Goal: Navigation & Orientation: Find specific page/section

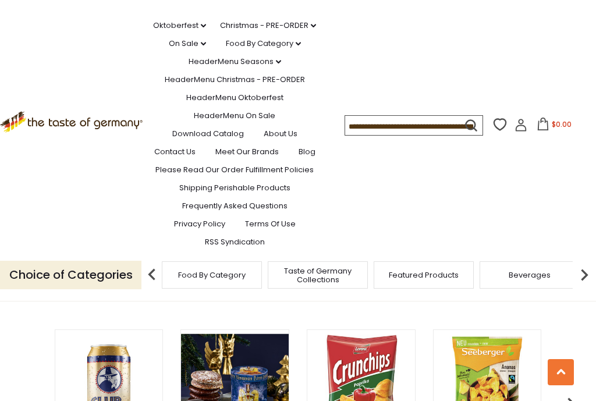
click at [396, 289] on div "Featured Products" at bounding box center [424, 274] width 100 height 27
click at [214, 86] on link "HeaderMenu Christmas - PRE-ORDER" at bounding box center [235, 79] width 140 height 13
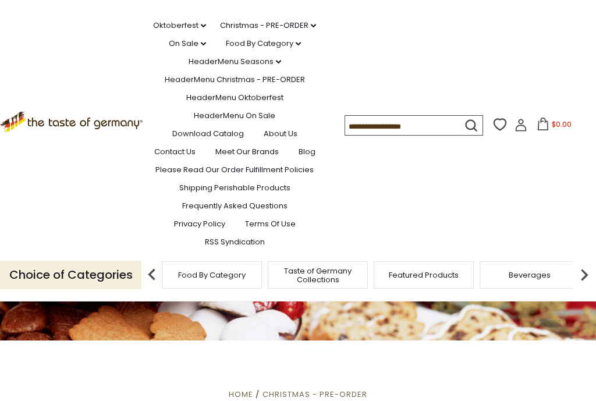
click at [195, 140] on link "Download Catalog" at bounding box center [208, 133] width 72 height 13
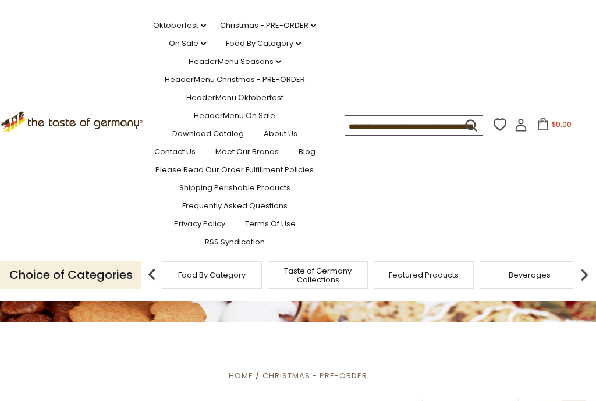
scroll to position [170, 0]
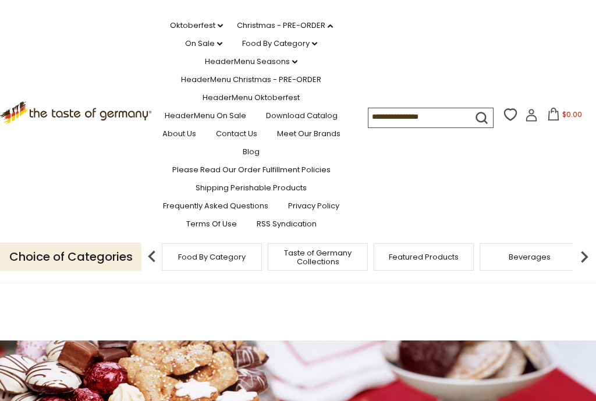
click at [237, 32] on li "Christmas - PRE-ORDER dropdown_arrow All Christmas - PRE-ORDER Christmas Cookie…" at bounding box center [291, 23] width 108 height 17
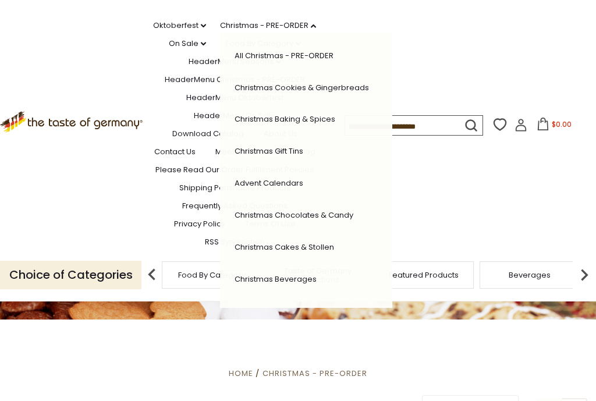
click at [220, 32] on link "Christmas - PRE-ORDER dropdown_arrow" at bounding box center [268, 25] width 96 height 13
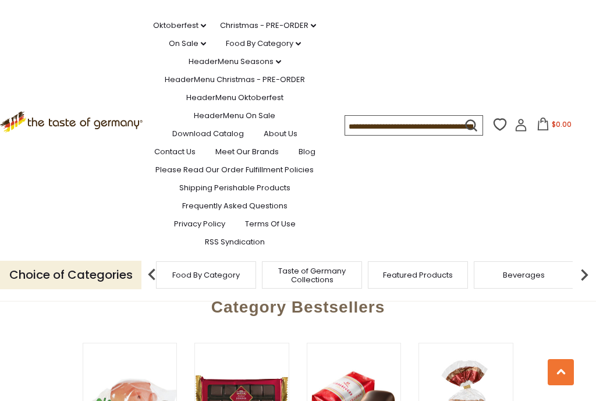
click at [427, 354] on img at bounding box center [466, 401] width 94 height 94
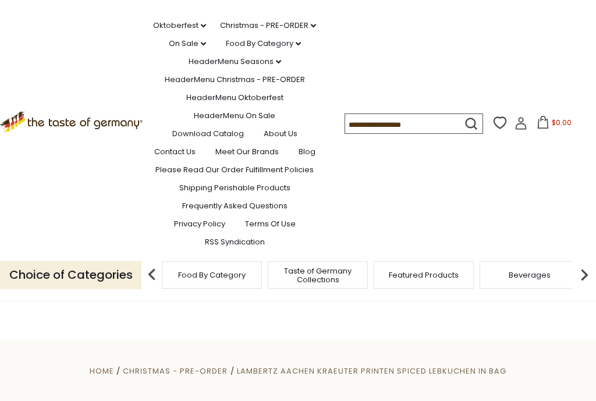
click at [230, 32] on link "Christmas - PRE-ORDER dropdown_arrow" at bounding box center [268, 25] width 96 height 13
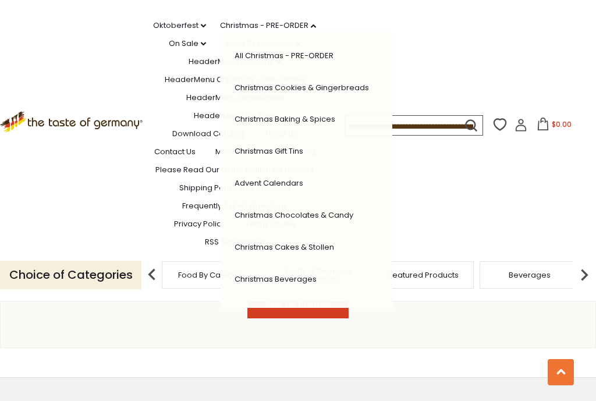
scroll to position [1356, 0]
click at [235, 253] on link "Christmas Cakes & Stollen" at bounding box center [285, 247] width 100 height 11
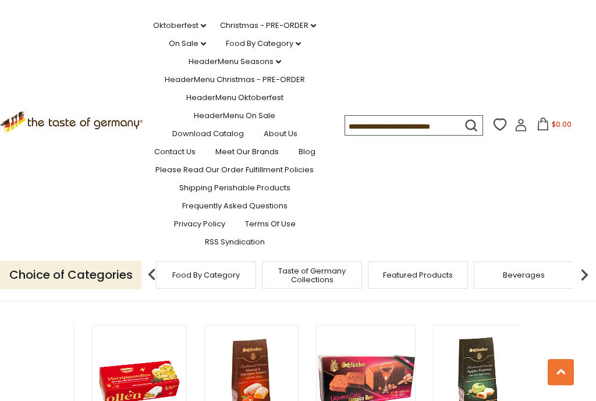
scroll to position [0, 1008]
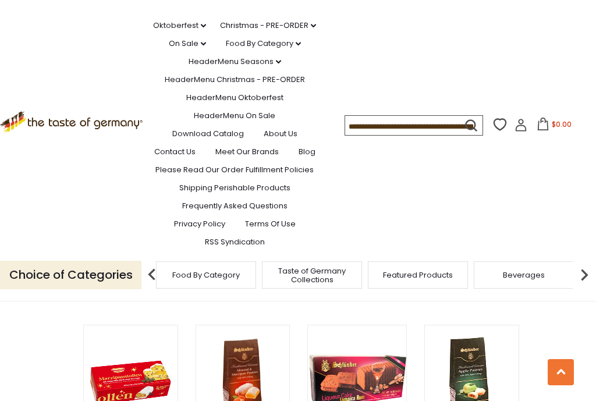
click at [200, 122] on link "HeaderMenu On Sale" at bounding box center [234, 115] width 81 height 13
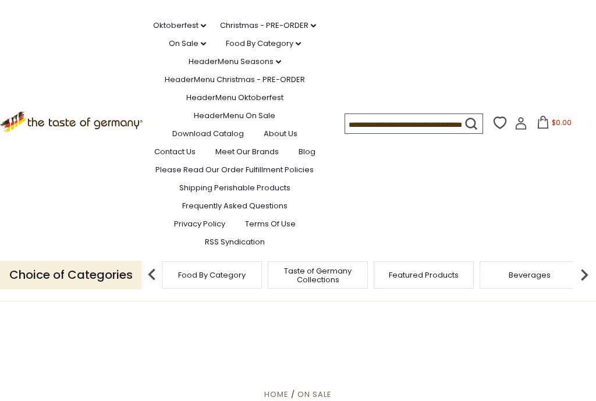
click at [235, 104] on link "HeaderMenu Oktoberfest" at bounding box center [234, 97] width 97 height 13
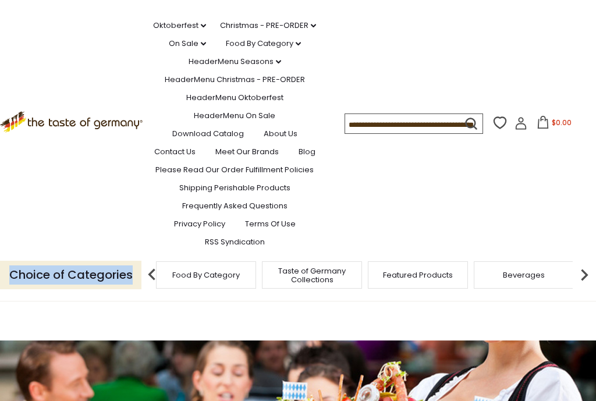
click at [246, 50] on link "Food By Category dropdown_arrow" at bounding box center [263, 43] width 75 height 13
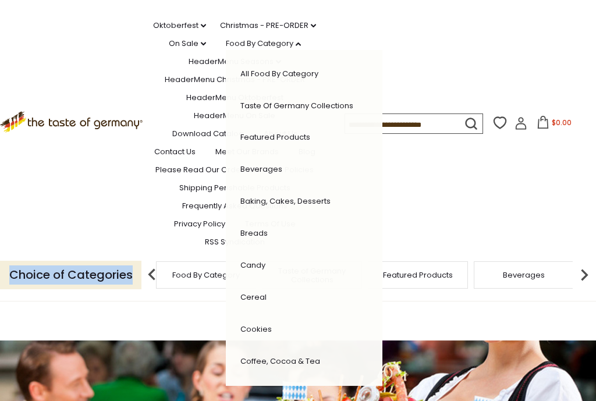
click at [278, 207] on link "Baking, Cakes, Desserts" at bounding box center [285, 201] width 90 height 11
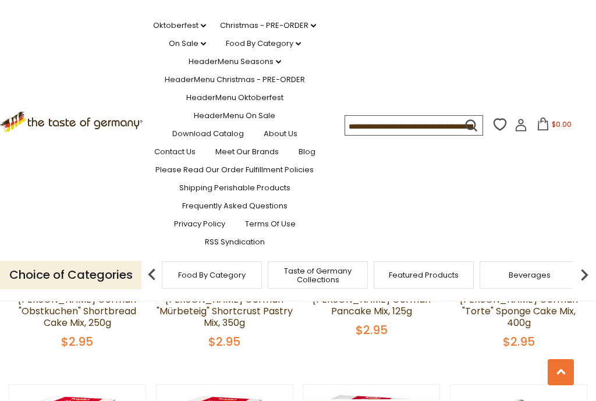
scroll to position [1829, 0]
click at [210, 104] on link "HeaderMenu Oktoberfest" at bounding box center [234, 97] width 97 height 13
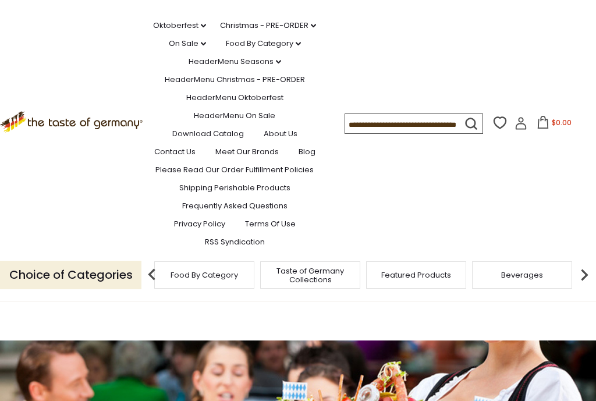
click at [249, 122] on link "HeaderMenu On Sale" at bounding box center [234, 115] width 81 height 13
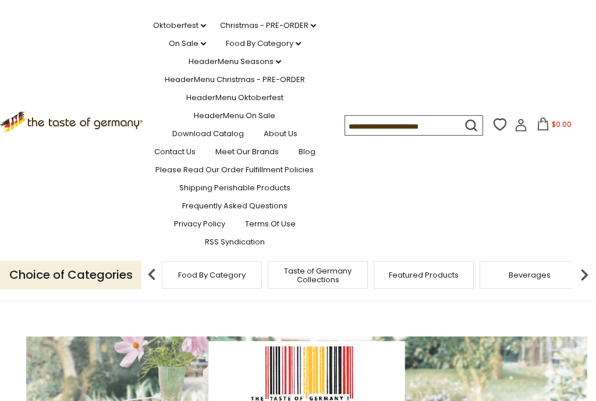
scroll to position [141, 0]
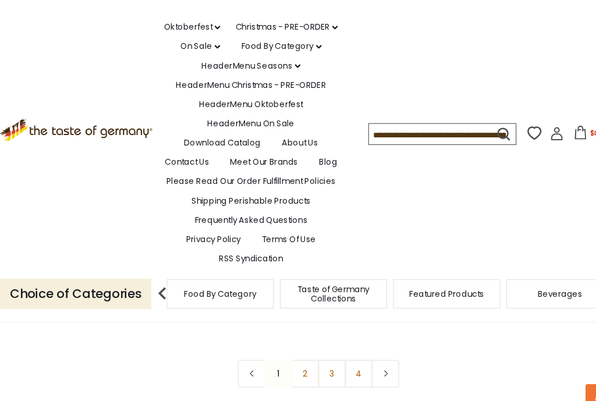
scroll to position [2578, 0]
click at [200, 140] on link "Download Catalog" at bounding box center [208, 133] width 72 height 13
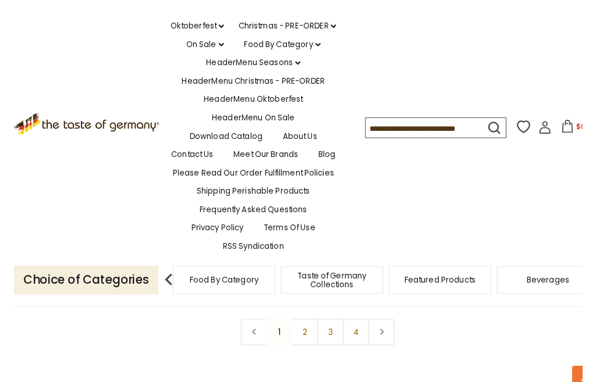
scroll to position [2613, 0]
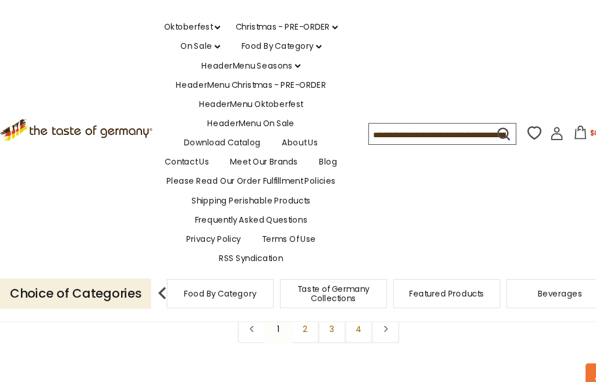
click at [200, 279] on span "Food By Category" at bounding box center [206, 275] width 68 height 9
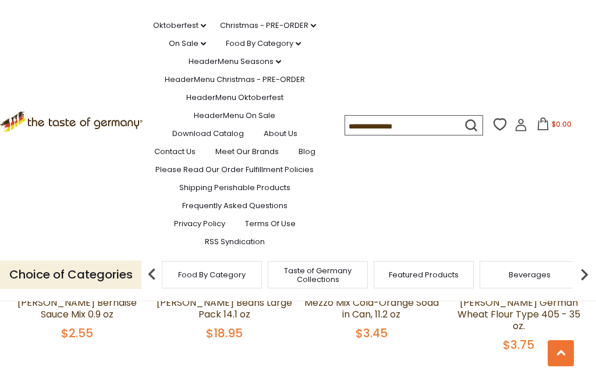
scroll to position [2493, 0]
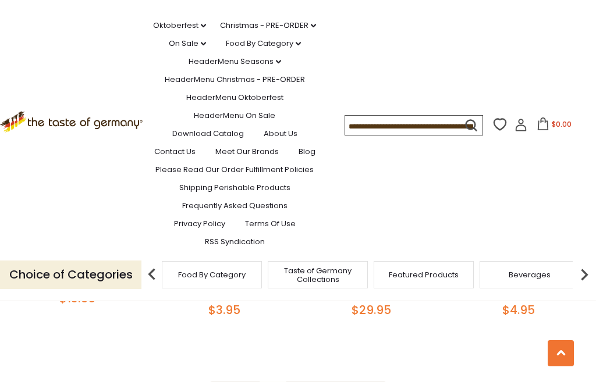
scroll to position [2492, 0]
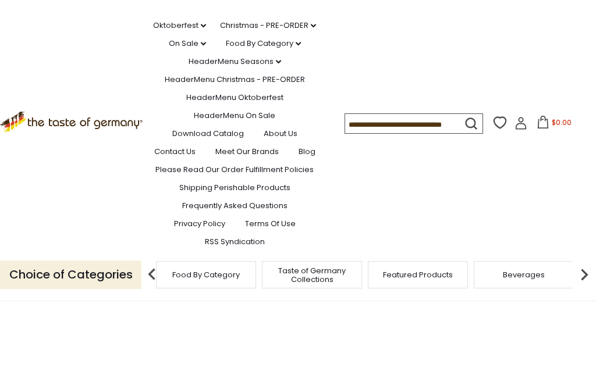
click at [194, 279] on span "Food By Category" at bounding box center [206, 275] width 68 height 9
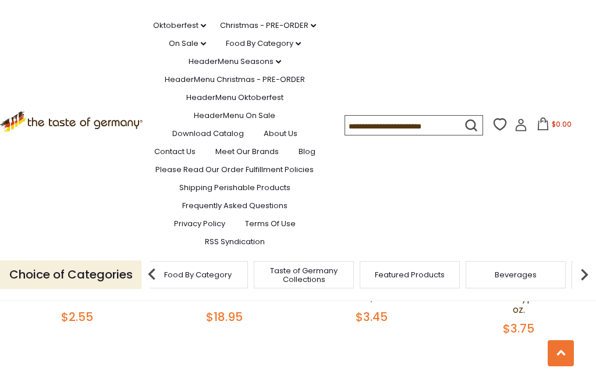
scroll to position [2508, 0]
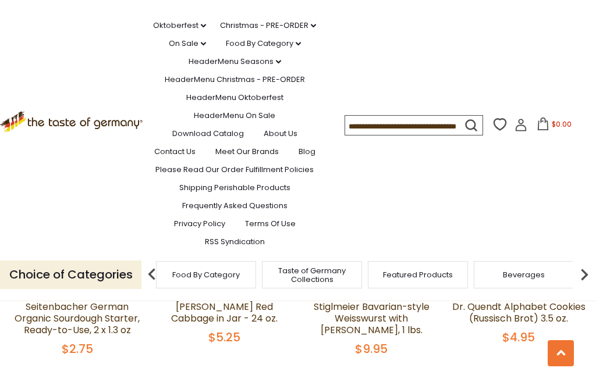
scroll to position [2229, 0]
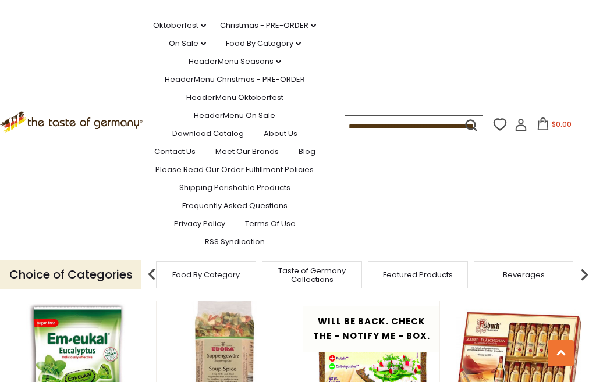
scroll to position [2331, 0]
click at [571, 367] on button at bounding box center [561, 353] width 26 height 26
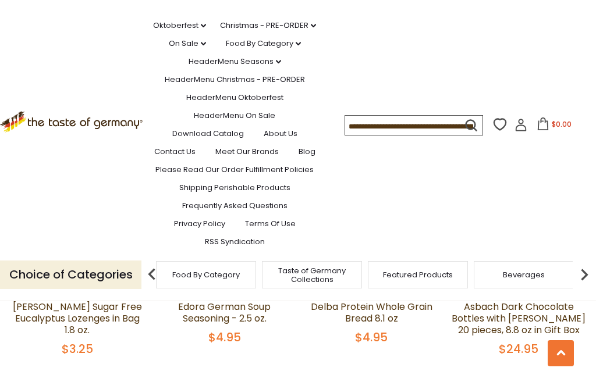
scroll to position [2494, 0]
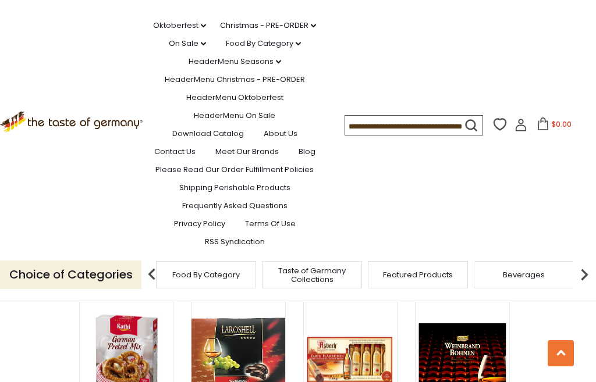
scroll to position [0, 0]
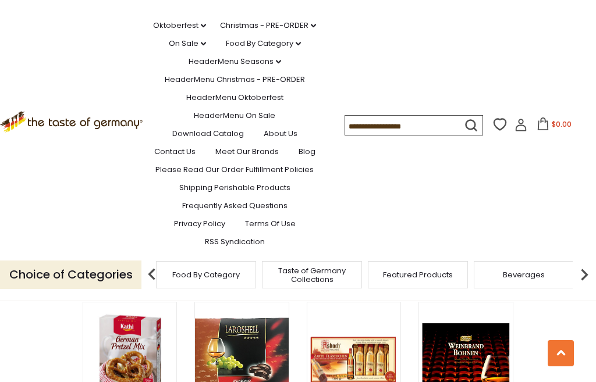
click at [239, 50] on link "Food By Category dropdown_arrow" at bounding box center [263, 43] width 75 height 13
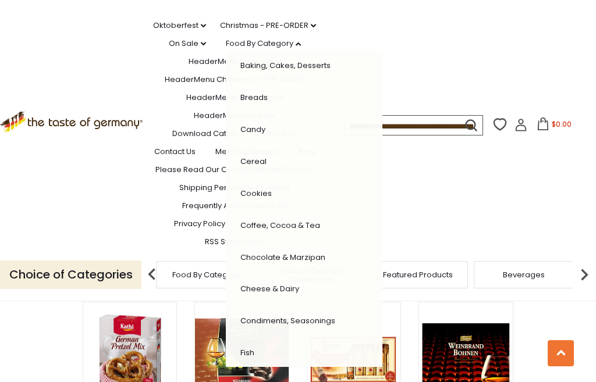
scroll to position [139, 0]
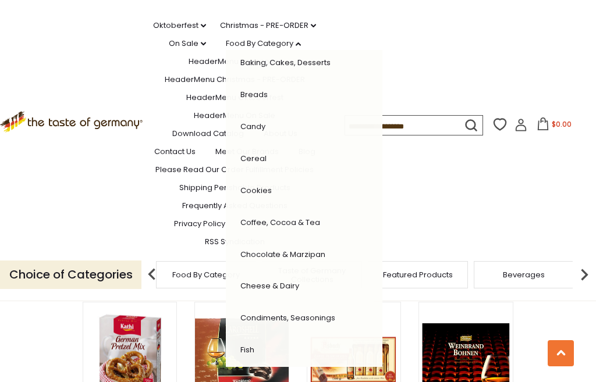
click at [250, 292] on link "Cheese & Dairy" at bounding box center [269, 286] width 59 height 11
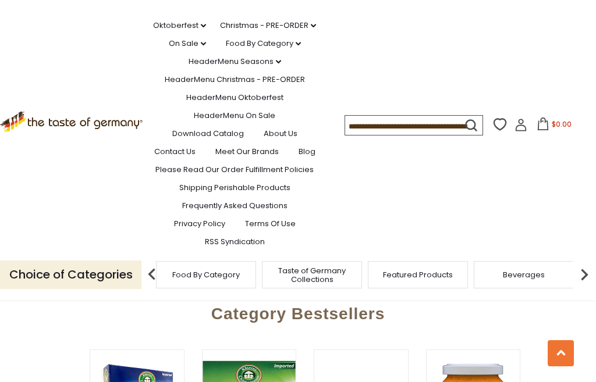
scroll to position [0, 123]
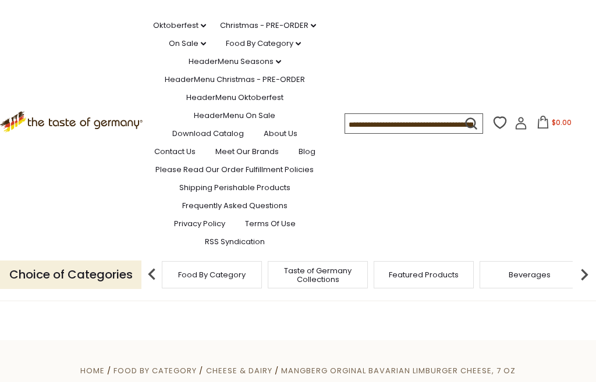
click at [228, 32] on link "Christmas - PRE-ORDER dropdown_arrow" at bounding box center [268, 25] width 96 height 13
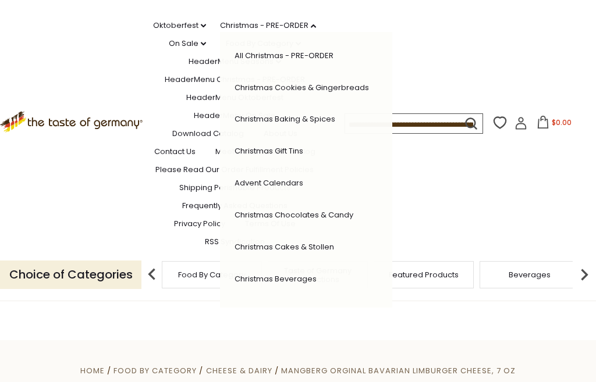
click at [220, 32] on link "Christmas - PRE-ORDER dropdown_arrow" at bounding box center [268, 25] width 96 height 13
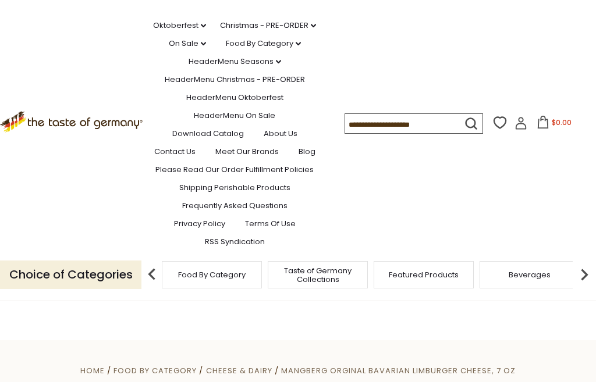
click at [220, 32] on link "Christmas - PRE-ORDER dropdown_arrow" at bounding box center [268, 25] width 96 height 13
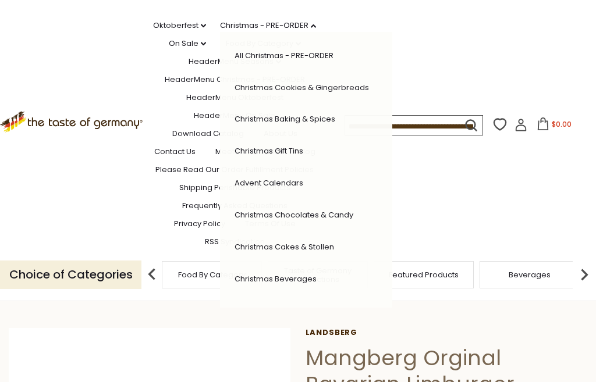
scroll to position [74, 0]
click at [235, 93] on link "Christmas Cookies & Gingerbreads" at bounding box center [302, 87] width 134 height 11
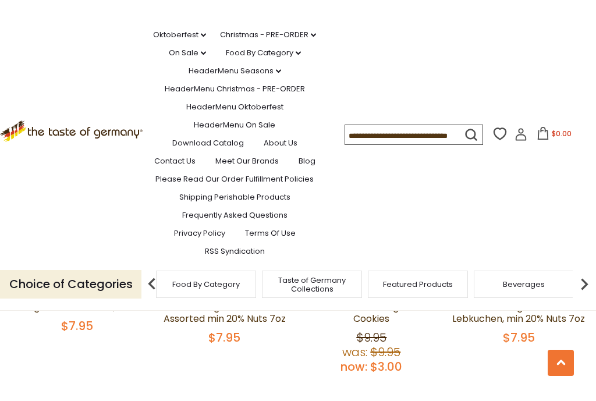
scroll to position [1029, 0]
